Goal: Find specific page/section: Find specific page/section

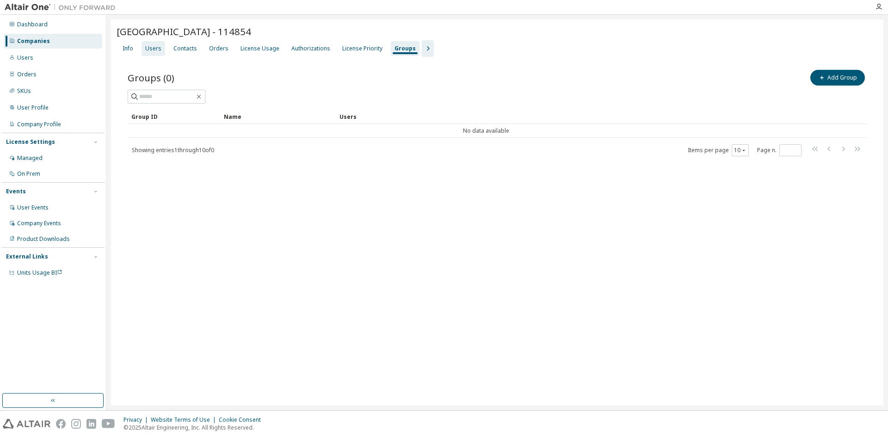
click at [146, 48] on div "Users" at bounding box center [153, 48] width 16 height 7
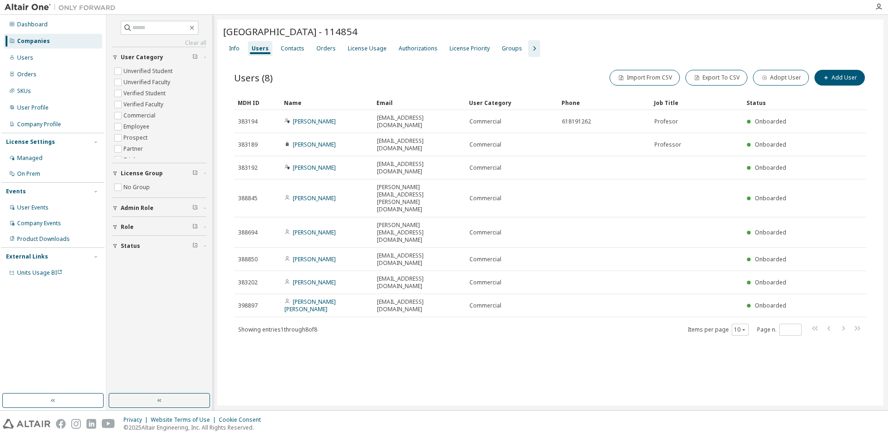
click at [425, 330] on div "[GEOGRAPHIC_DATA] - 114854 Clear Load Save Save As Field Operator Value Select …" at bounding box center [550, 212] width 666 height 386
click at [130, 208] on span "Admin Role" at bounding box center [137, 208] width 33 height 7
click at [334, 313] on div "[GEOGRAPHIC_DATA] - 114854 Clear Load Save Save As Field Operator Value Select …" at bounding box center [550, 212] width 666 height 386
